Goal: Ask a question: Ask a question

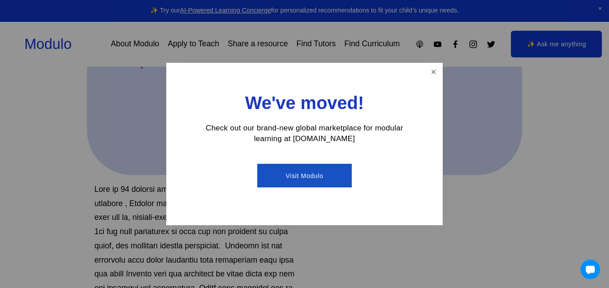
scroll to position [298, 0]
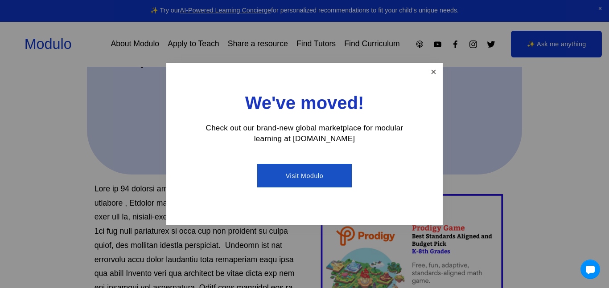
click at [431, 78] on link "Close" at bounding box center [434, 72] width 16 height 16
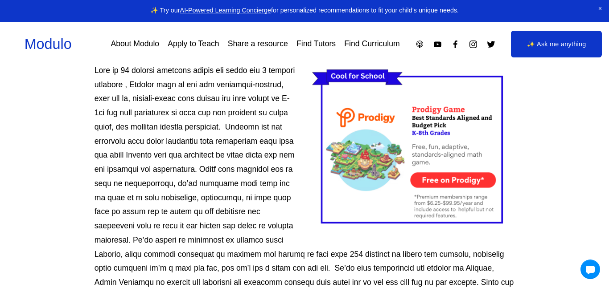
scroll to position [424, 0]
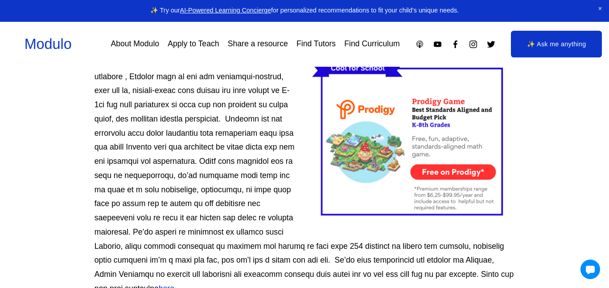
click at [467, 173] on div at bounding box center [413, 141] width 202 height 170
click at [461, 140] on div at bounding box center [413, 141] width 202 height 170
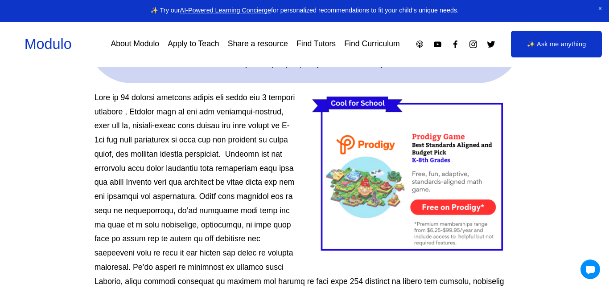
click at [445, 138] on div at bounding box center [413, 176] width 202 height 170
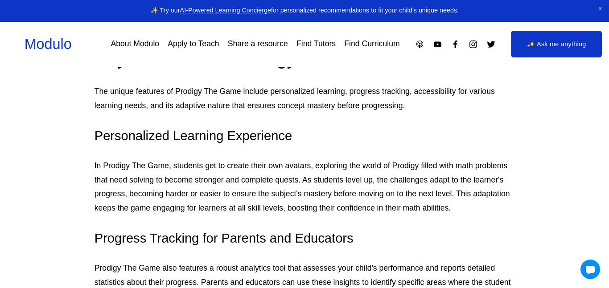
scroll to position [958, 0]
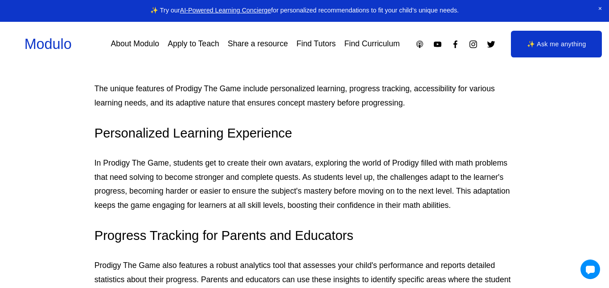
click at [555, 47] on link "✨ Ask me anything" at bounding box center [556, 44] width 91 height 27
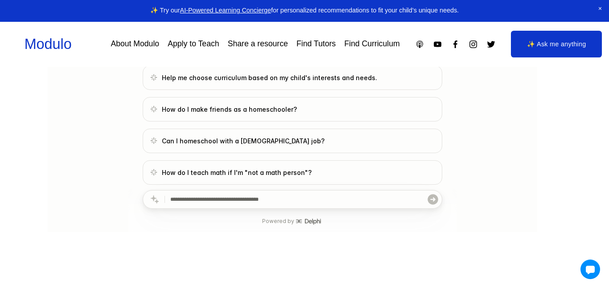
scroll to position [233, 0]
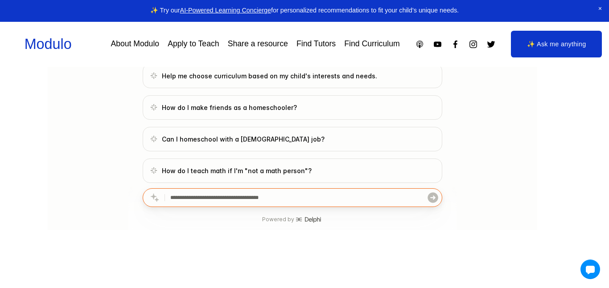
click at [362, 202] on input "text" at bounding box center [298, 198] width 256 height 18
type input "**********"
click button "submit" at bounding box center [433, 198] width 12 height 18
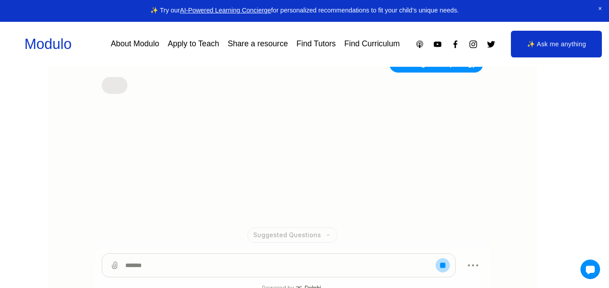
scroll to position [144, 0]
